Goal: Transaction & Acquisition: Download file/media

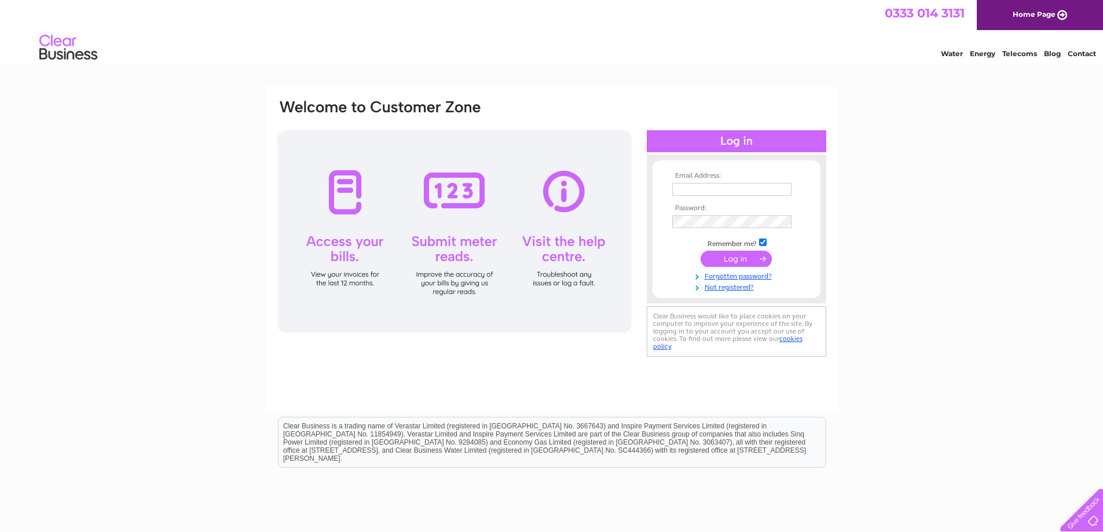
type input "allanpharmacy@hotmail.co.uk"
click at [729, 256] on input "submit" at bounding box center [735, 259] width 71 height 16
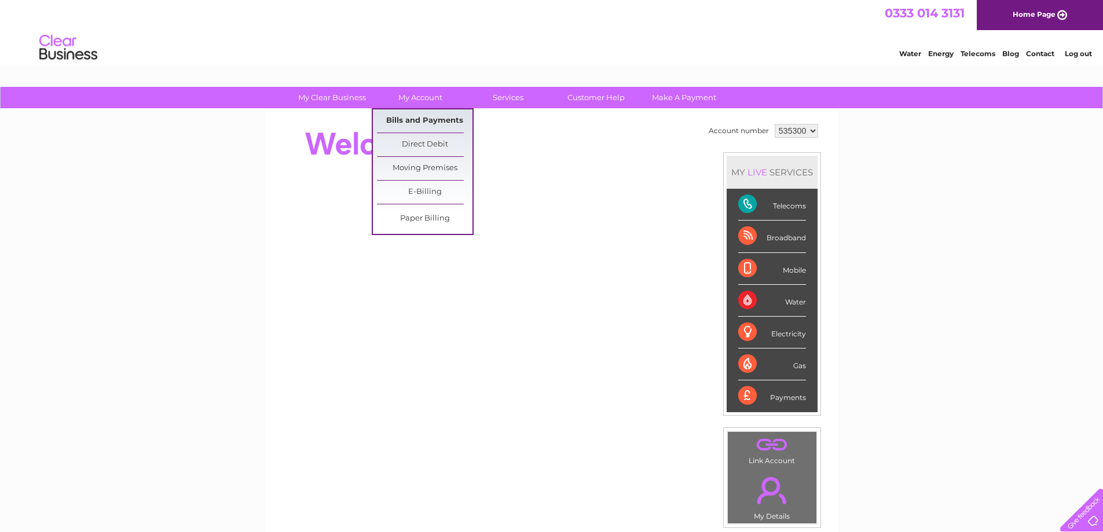
click at [425, 120] on link "Bills and Payments" at bounding box center [425, 120] width 96 height 23
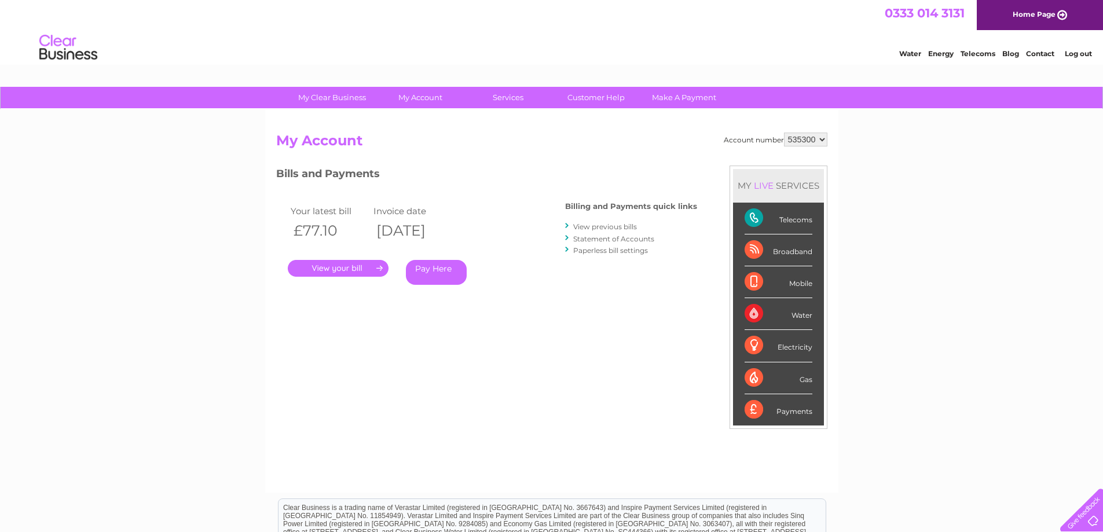
click at [367, 263] on link "." at bounding box center [338, 268] width 101 height 17
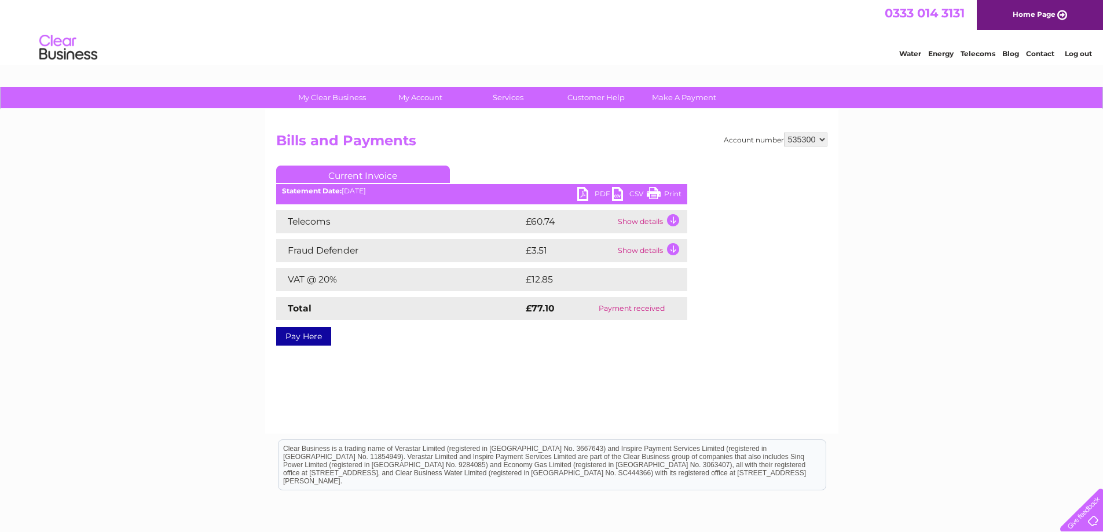
click at [588, 194] on link "PDF" at bounding box center [594, 195] width 35 height 17
